Goal: Find specific page/section: Find specific page/section

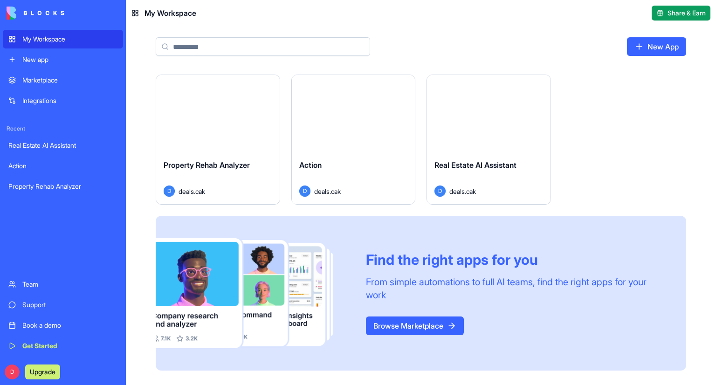
drag, startPoint x: 0, startPoint y: 0, endPoint x: 58, endPoint y: 168, distance: 178.0
click at [58, 168] on div "Action" at bounding box center [62, 165] width 109 height 9
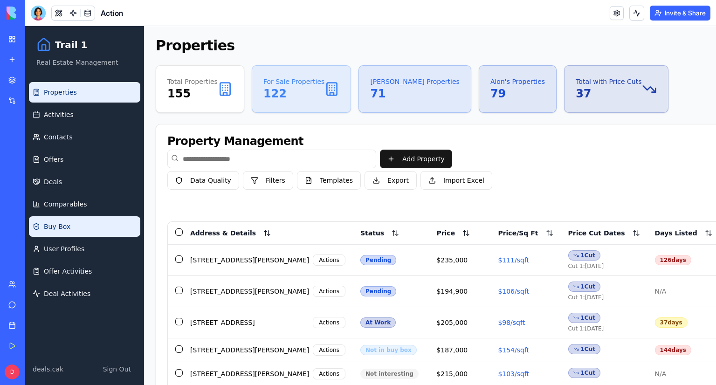
click at [107, 227] on link "Buy Box" at bounding box center [84, 226] width 111 height 20
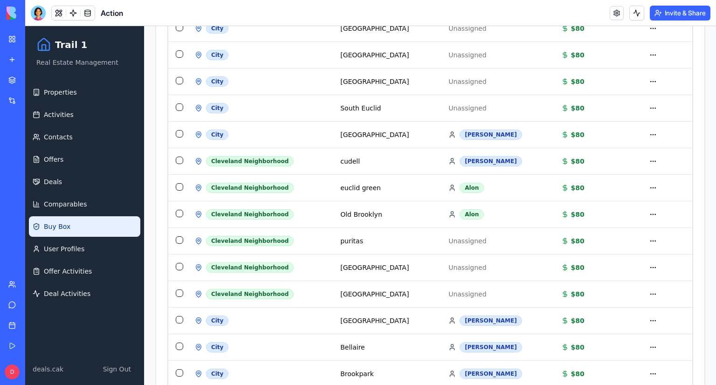
scroll to position [466, 0]
